Goal: Transaction & Acquisition: Purchase product/service

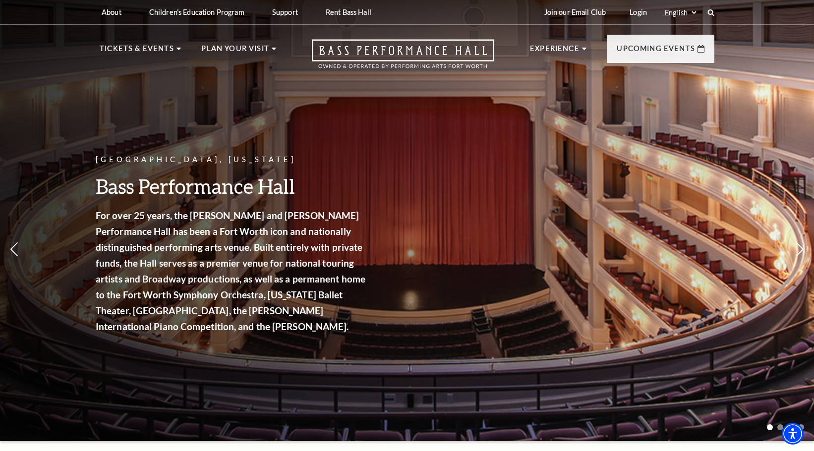
drag, startPoint x: 449, startPoint y: 336, endPoint x: 454, endPoint y: 313, distance: 23.3
click at [454, 314] on div "[GEOGRAPHIC_DATA], [US_STATE] Bass Performance Hall For over 25 years, the [PER…" at bounding box center [407, 217] width 814 height 447
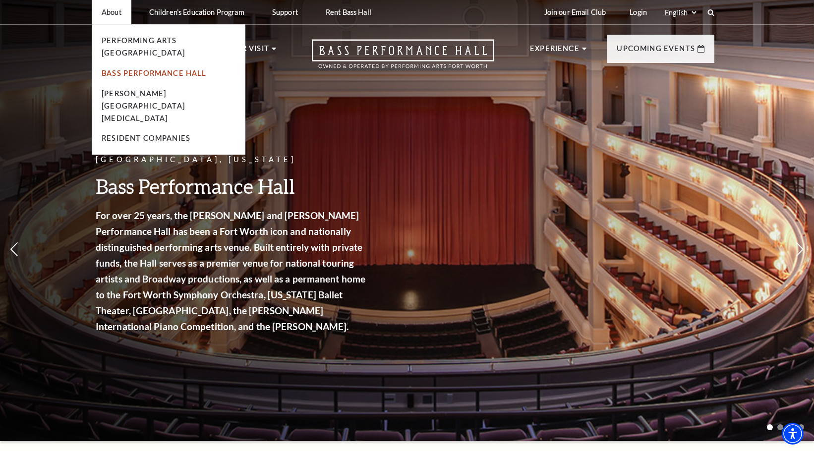
click at [137, 69] on link "Bass Performance Hall" at bounding box center [154, 73] width 105 height 8
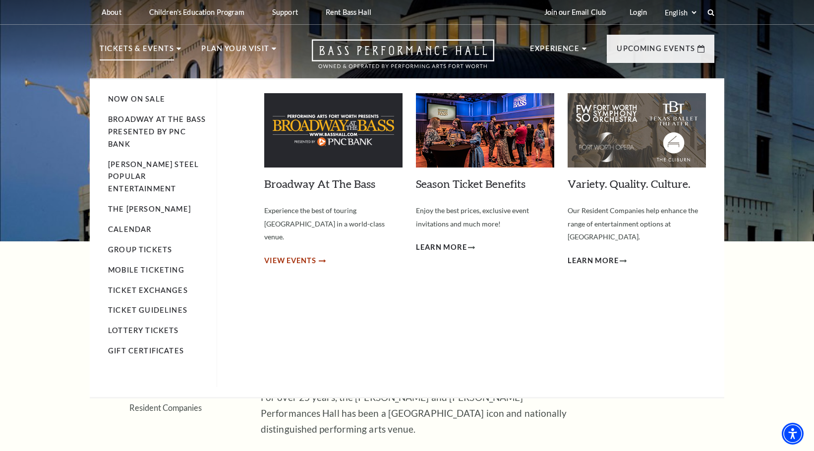
click at [306, 255] on span "View Events" at bounding box center [290, 261] width 52 height 12
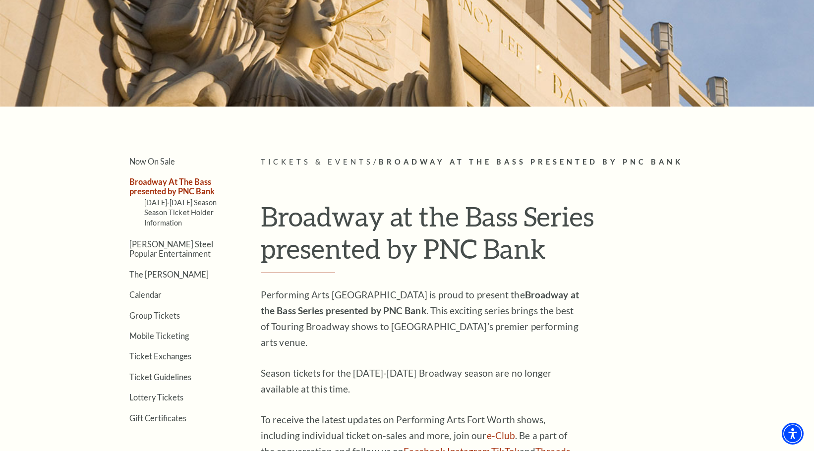
scroll to position [149, 0]
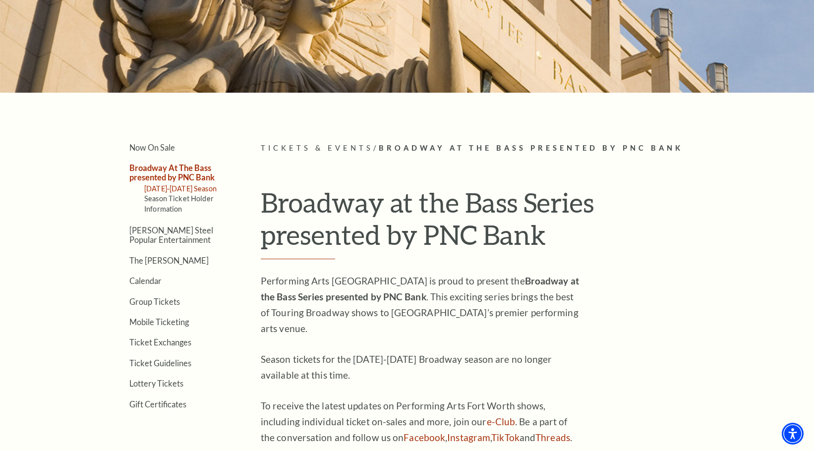
click at [186, 189] on link "[DATE]-[DATE] Season" at bounding box center [180, 188] width 72 height 8
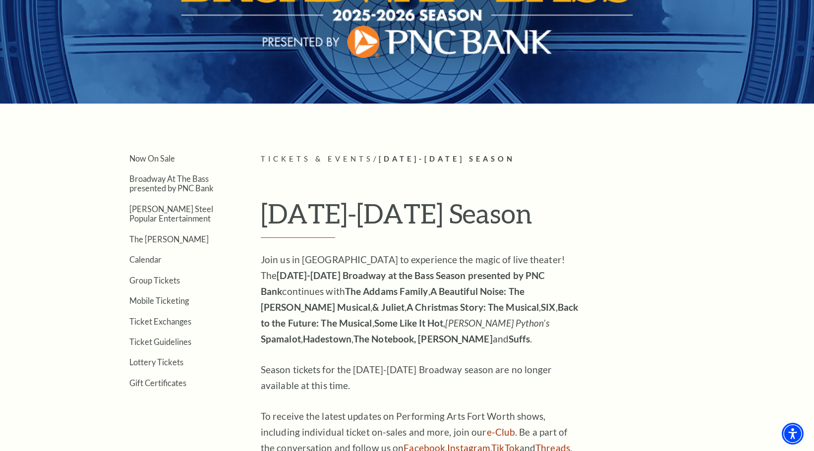
scroll to position [149, 0]
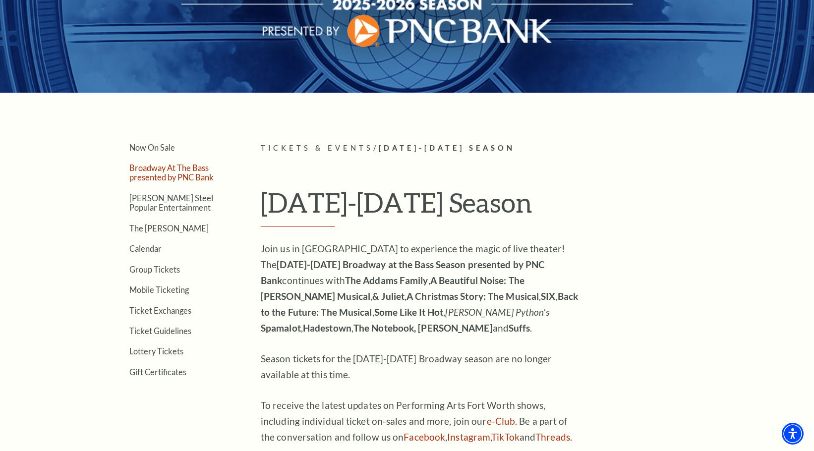
click at [170, 171] on link "Broadway At The Bass presented by PNC Bank" at bounding box center [171, 172] width 84 height 19
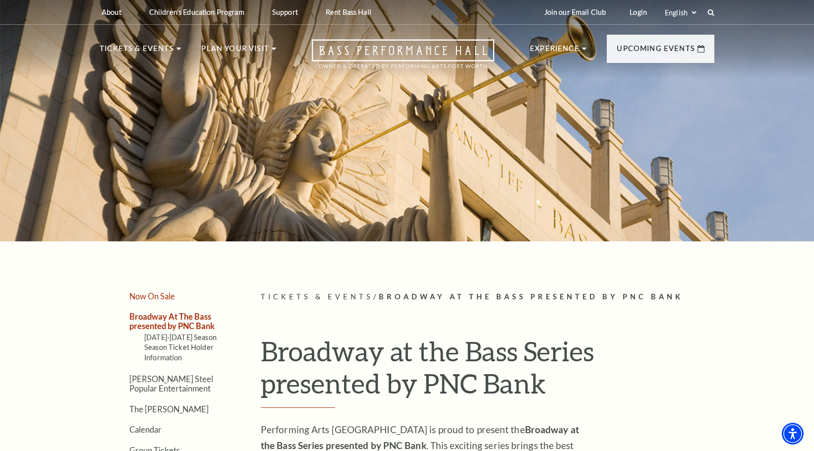
click at [156, 297] on link "Now On Sale" at bounding box center [152, 296] width 46 height 9
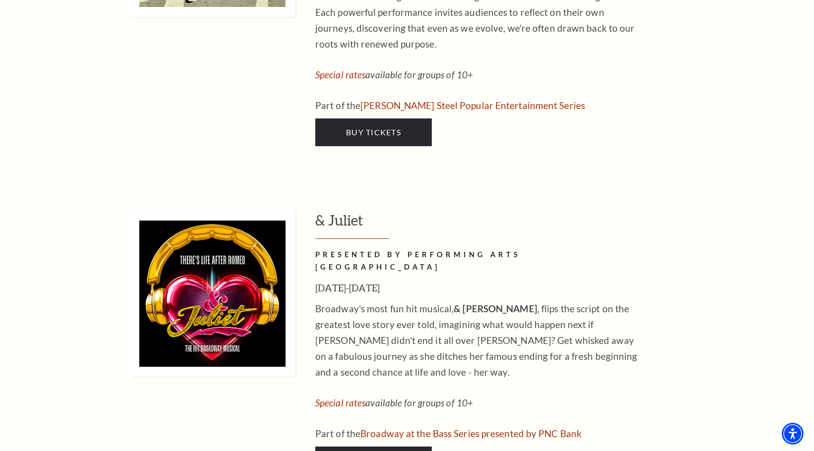
scroll to position [2479, 0]
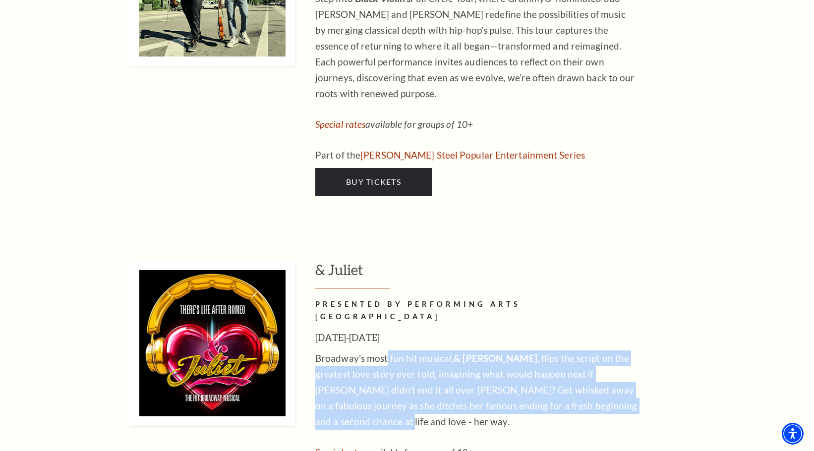
drag, startPoint x: 385, startPoint y: 251, endPoint x: 647, endPoint y: 307, distance: 267.3
click at [647, 307] on div "& Juliet PRESENTED BY PERFORMING ARTS FORT WORTH November 12-16, 2025 Broadway'…" at bounding box center [514, 392] width 399 height 264
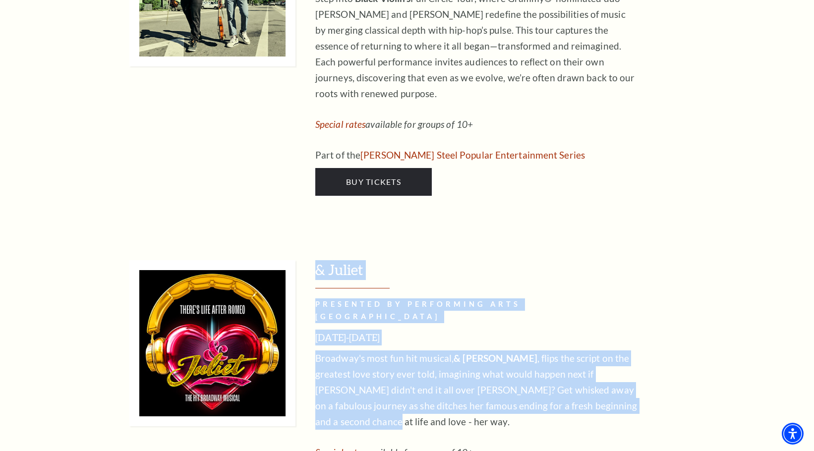
drag, startPoint x: 602, startPoint y: 307, endPoint x: 256, endPoint y: 236, distance: 353.8
click at [256, 260] on div "& Juliet PRESENTED BY PERFORMING ARTS FORT WORTH November 12-16, 2025 Broadway'…" at bounding box center [421, 392] width 585 height 264
click at [527, 351] on p "Broadway's most fun hit musical, & JULIET , flips the script on the greatest lo…" at bounding box center [476, 390] width 322 height 79
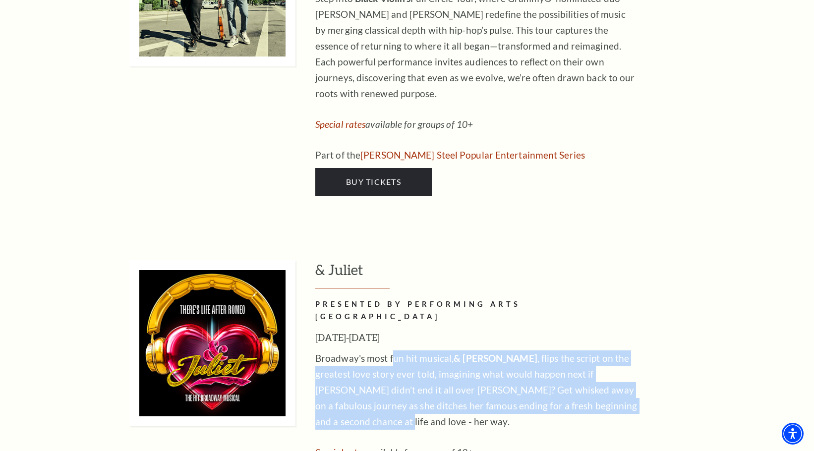
drag, startPoint x: 393, startPoint y: 256, endPoint x: 622, endPoint y: 306, distance: 234.0
click at [622, 351] on p "Broadway's most fun hit musical, & JULIET , flips the script on the greatest lo…" at bounding box center [476, 390] width 322 height 79
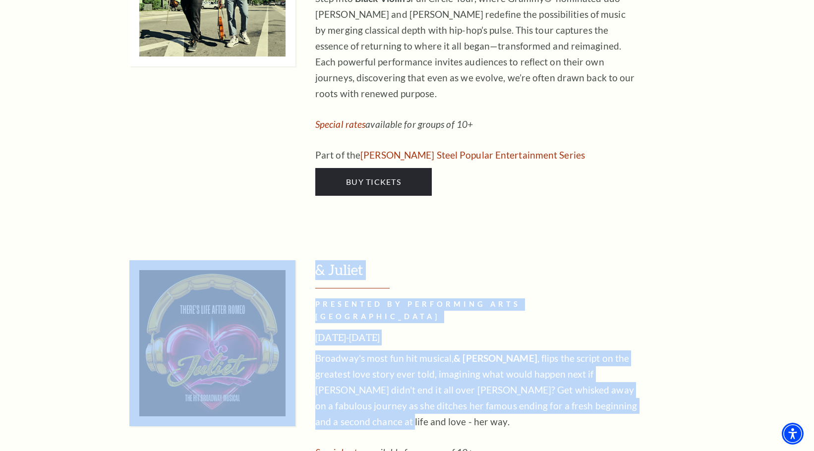
drag, startPoint x: 627, startPoint y: 306, endPoint x: 188, endPoint y: 261, distance: 441.1
click at [188, 261] on div "& Juliet PRESENTED BY PERFORMING ARTS FORT WORTH November 12-16, 2025 Broadway'…" at bounding box center [421, 392] width 585 height 264
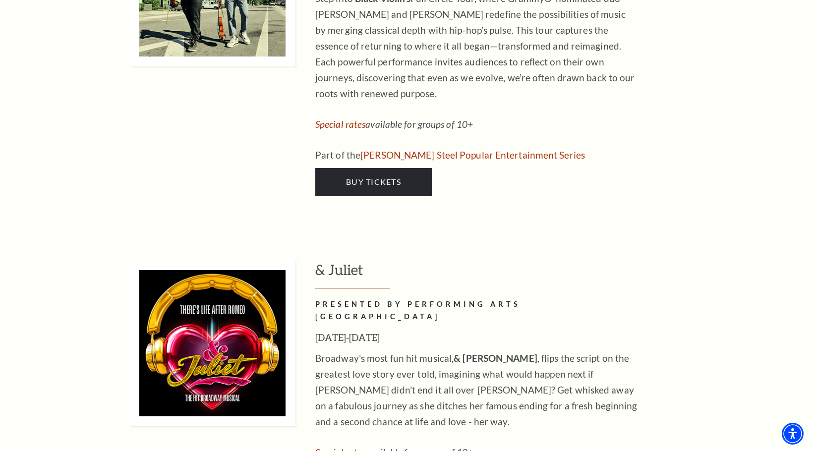
click at [428, 351] on div "Broadway's most fun hit musical, & JULIET , flips the script on the greatest lo…" at bounding box center [476, 421] width 322 height 141
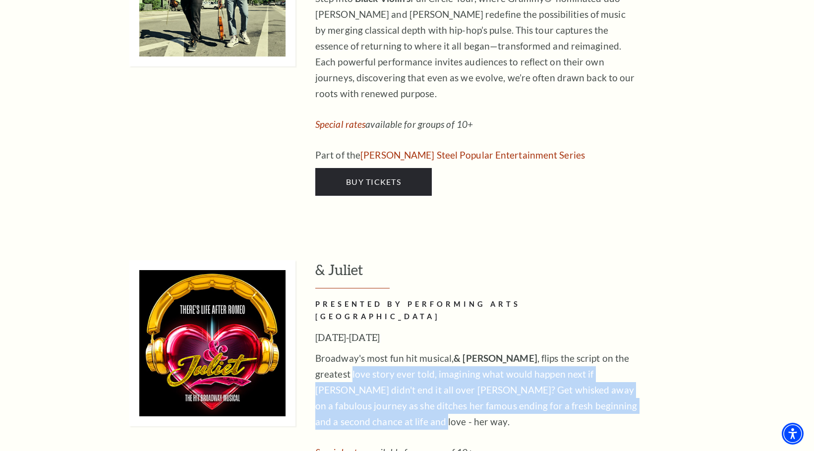
drag, startPoint x: 410, startPoint y: 323, endPoint x: 312, endPoint y: 272, distance: 110.2
click at [312, 272] on div "& Juliet PRESENTED BY PERFORMING ARTS FORT WORTH November 12-16, 2025 Broadway'…" at bounding box center [421, 392] width 585 height 264
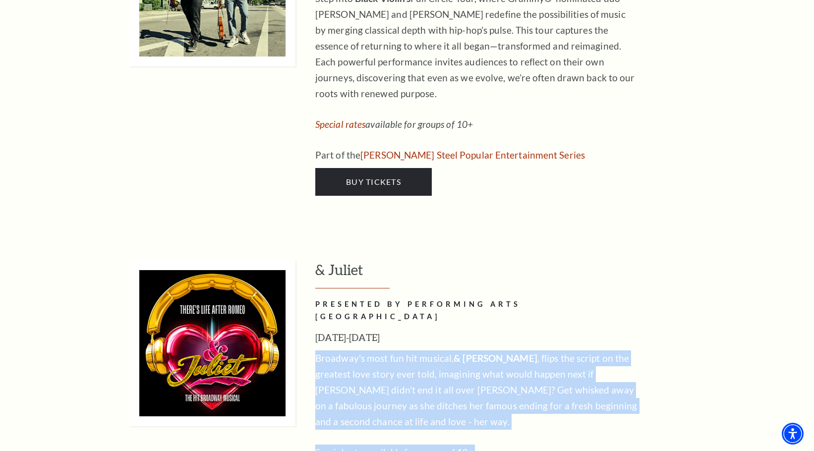
drag, startPoint x: 316, startPoint y: 255, endPoint x: 666, endPoint y: 400, distance: 378.5
click at [666, 400] on div "& Juliet PRESENTED BY PERFORMING ARTS FORT WORTH November 12-16, 2025 Broadway'…" at bounding box center [514, 392] width 399 height 264
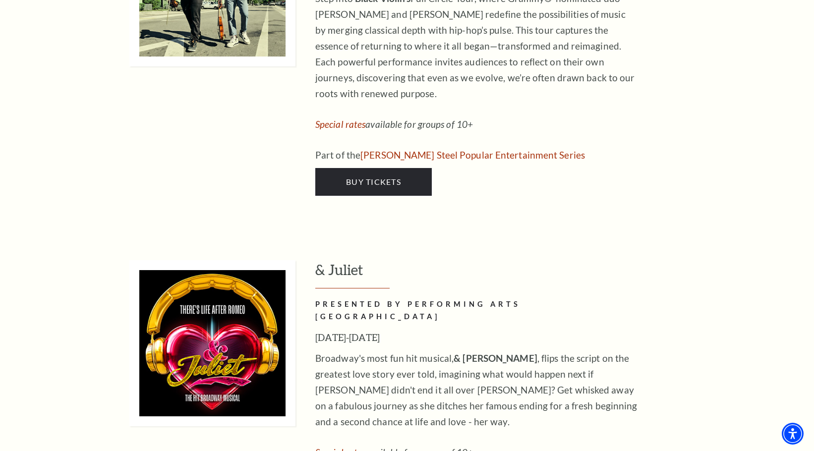
click at [666, 399] on div "& Juliet PRESENTED BY PERFORMING ARTS FORT WORTH November 12-16, 2025 Broadway'…" at bounding box center [514, 392] width 399 height 264
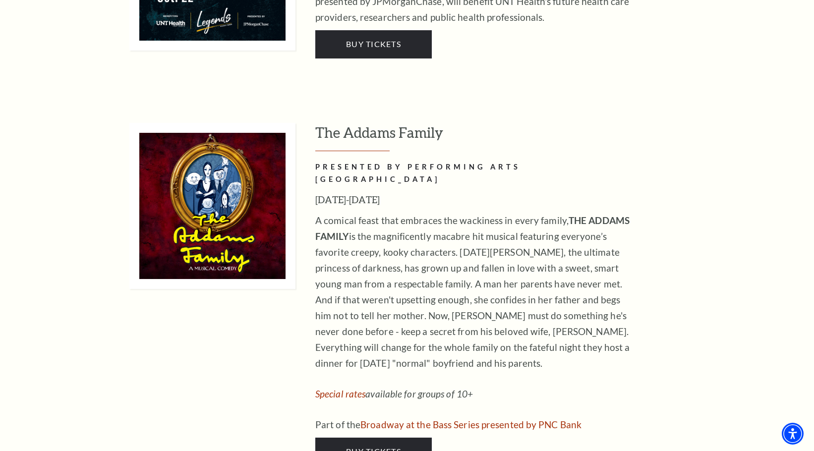
scroll to position [1438, 0]
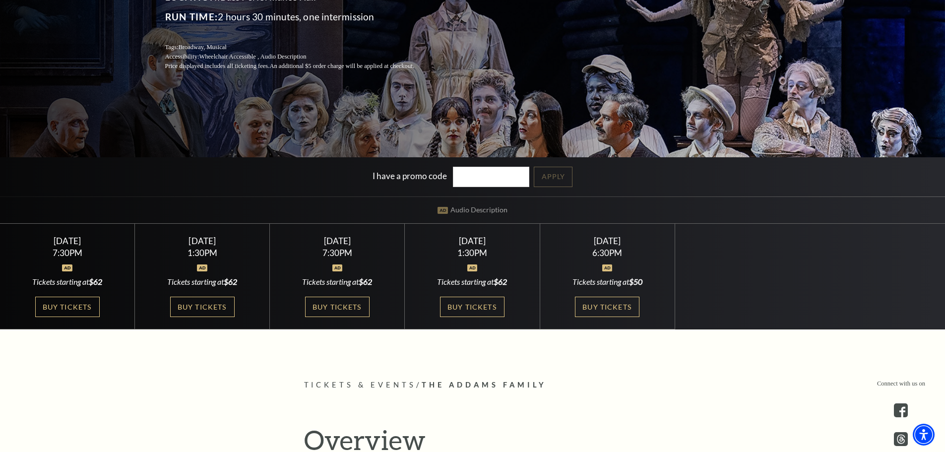
scroll to position [149, 0]
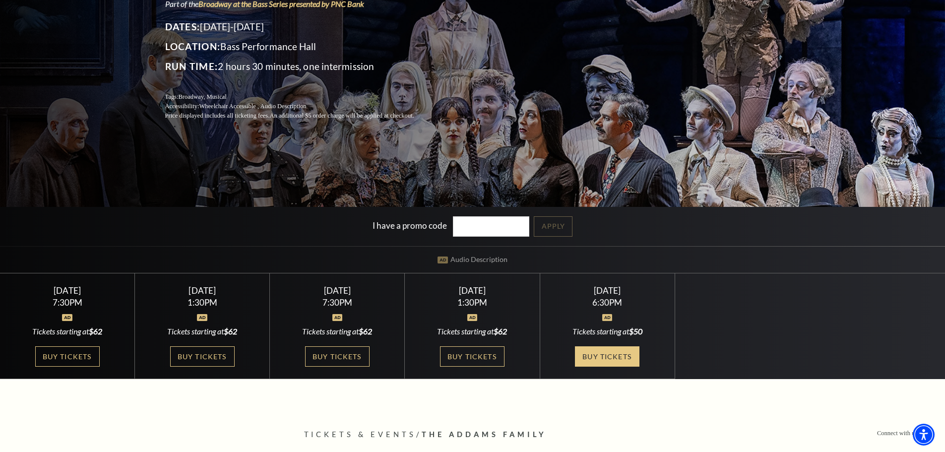
click at [607, 357] on link "Buy Tickets" at bounding box center [607, 356] width 64 height 20
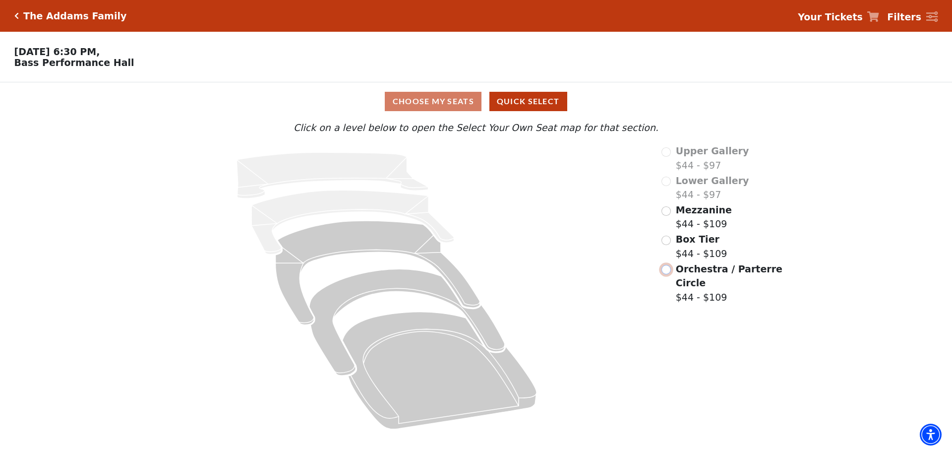
click at [669, 272] on input "Orchestra / Parterre Circle$44 - $109\a" at bounding box center [665, 269] width 9 height 9
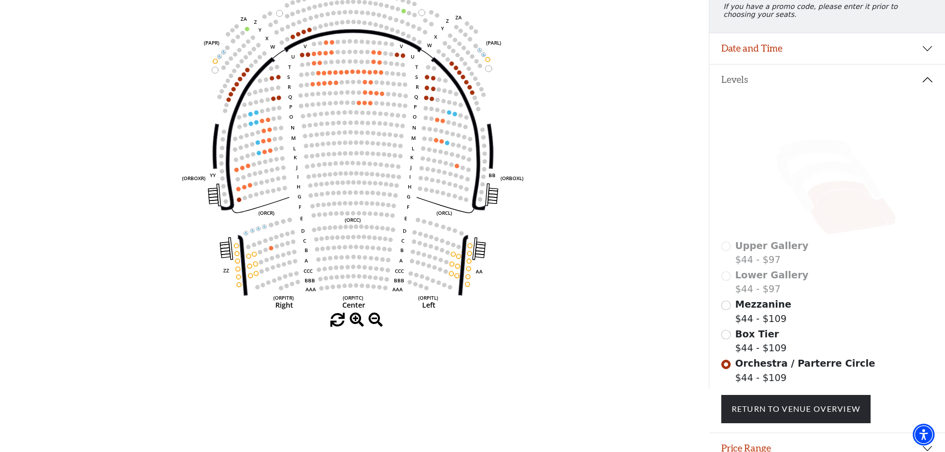
scroll to position [96, 0]
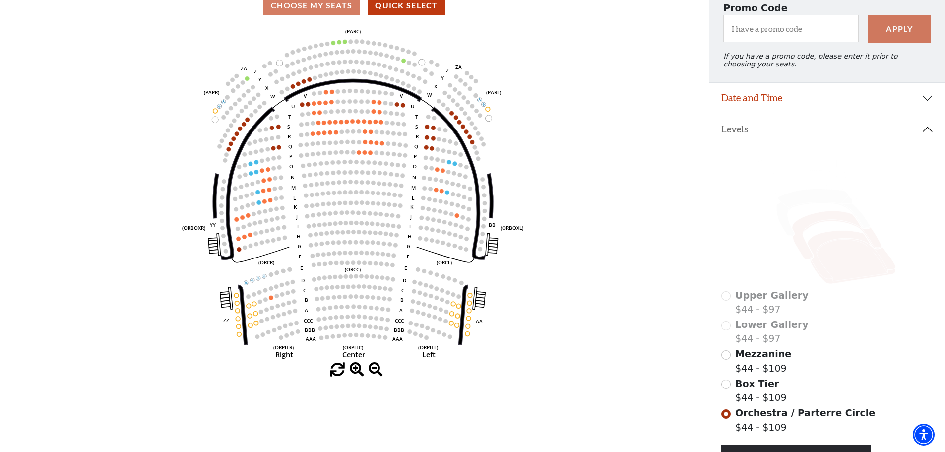
click at [817, 224] on icon at bounding box center [835, 235] width 89 height 49
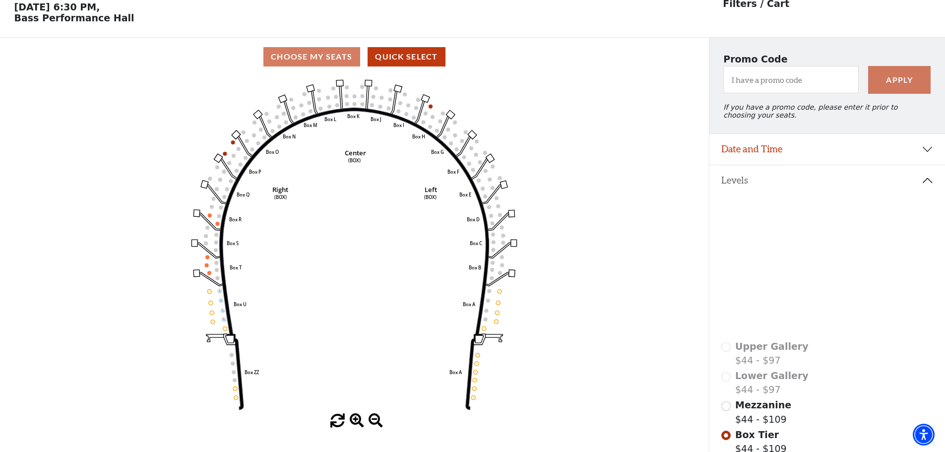
scroll to position [46, 0]
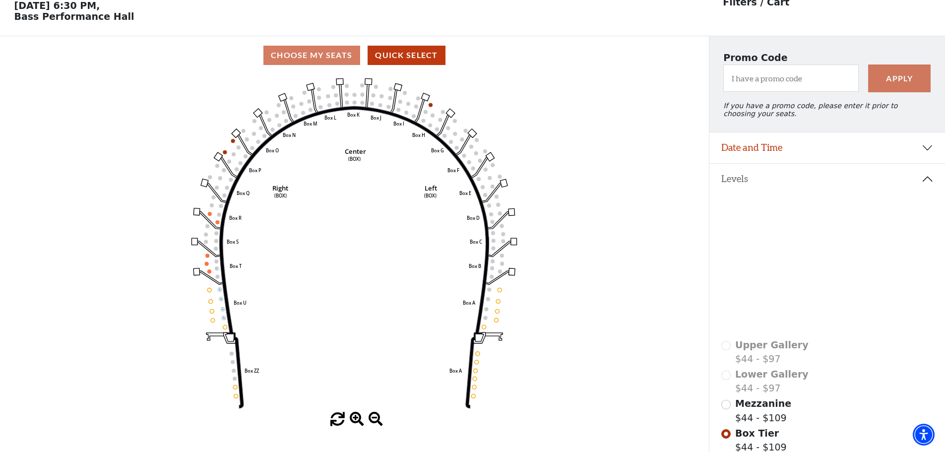
click at [822, 298] on icon at bounding box center [851, 307] width 89 height 54
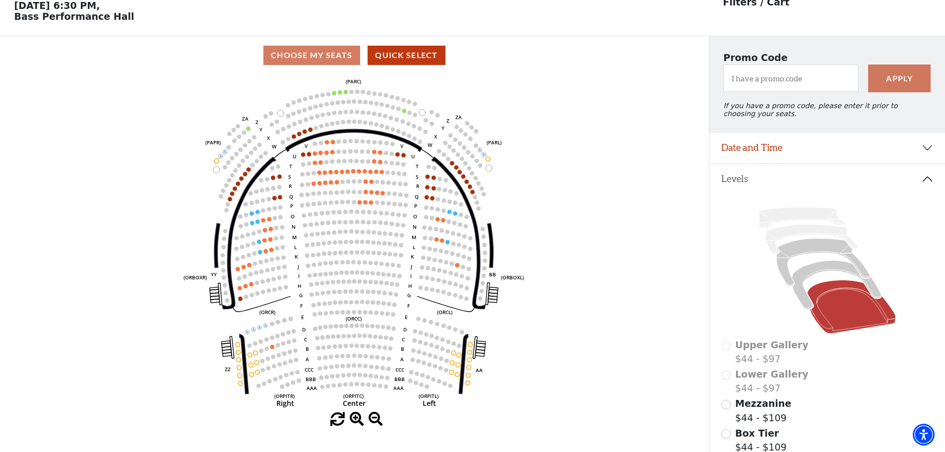
click at [472, 194] on circle at bounding box center [473, 191] width 4 height 4
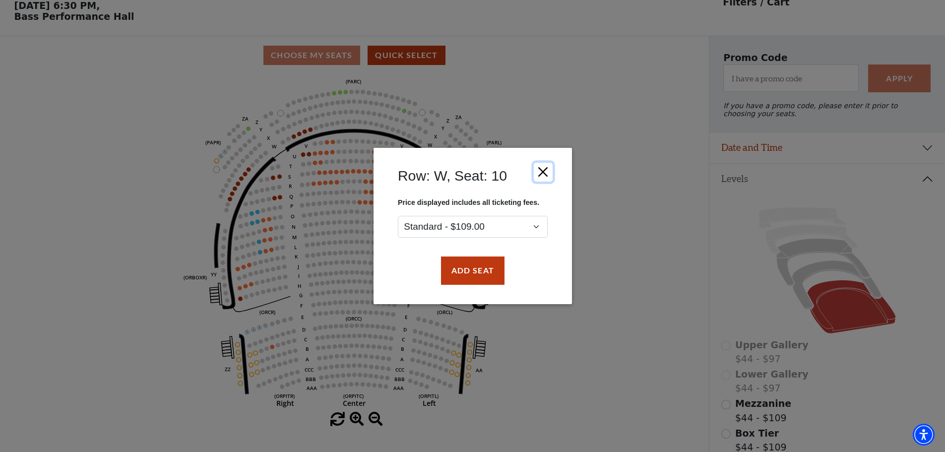
click at [539, 175] on button "Close" at bounding box center [542, 172] width 19 height 19
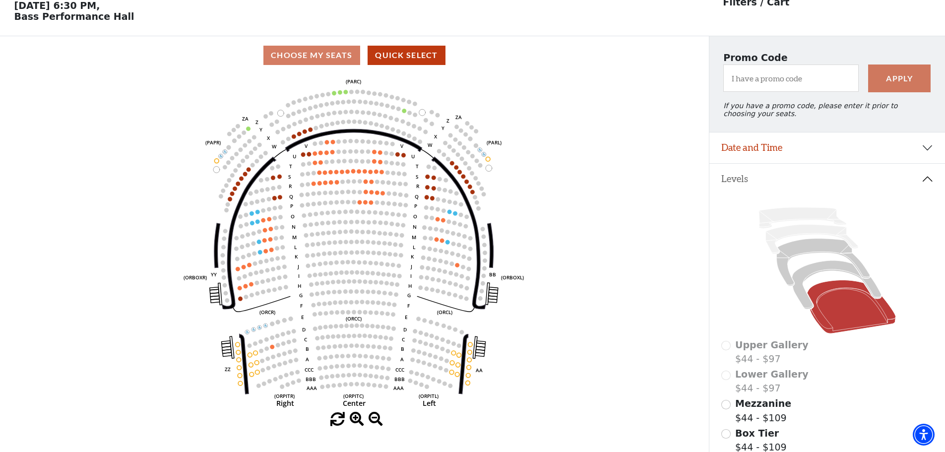
click at [560, 250] on icon "Left (ORPITL) Right (ORPITR) Center (ORPITC) ZZ AA YY BB ZA ZA (ORCL) (ORCR) (O…" at bounding box center [354, 243] width 638 height 338
